Goal: Navigation & Orientation: Find specific page/section

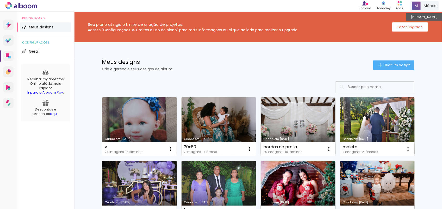
click at [417, 6] on span at bounding box center [416, 6] width 9 height 9
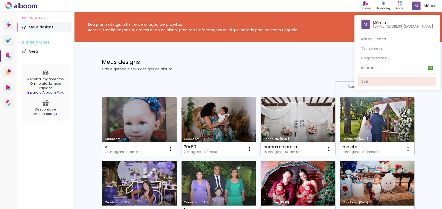
click at [373, 78] on link "Sair" at bounding box center [397, 82] width 78 height 10
